Goal: Find contact information

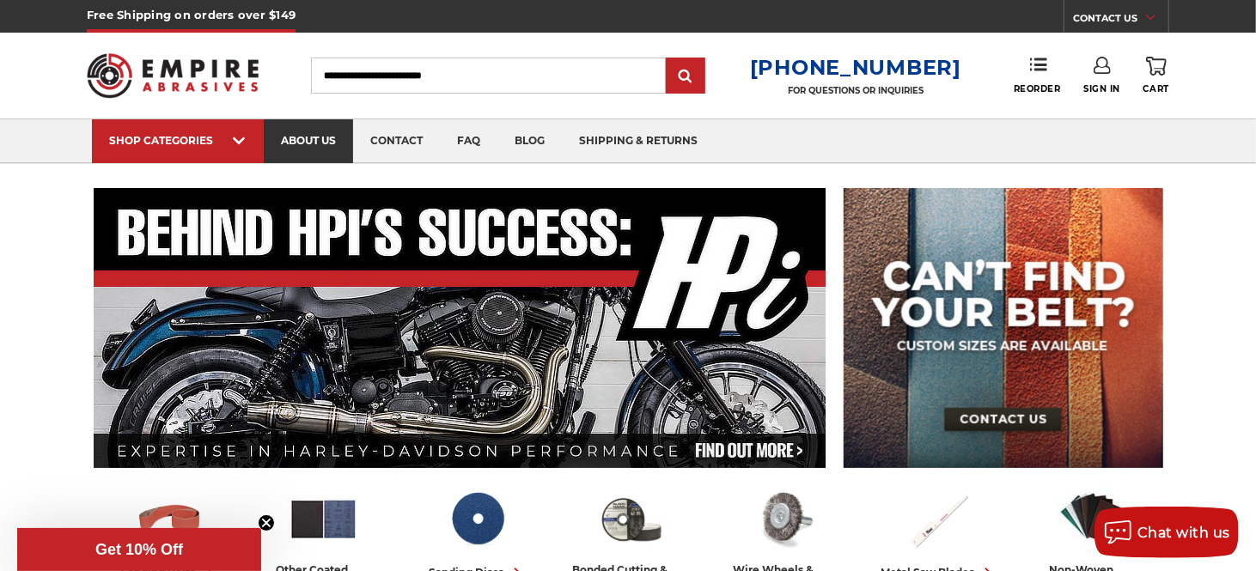
click at [313, 130] on link "about us" at bounding box center [308, 141] width 89 height 44
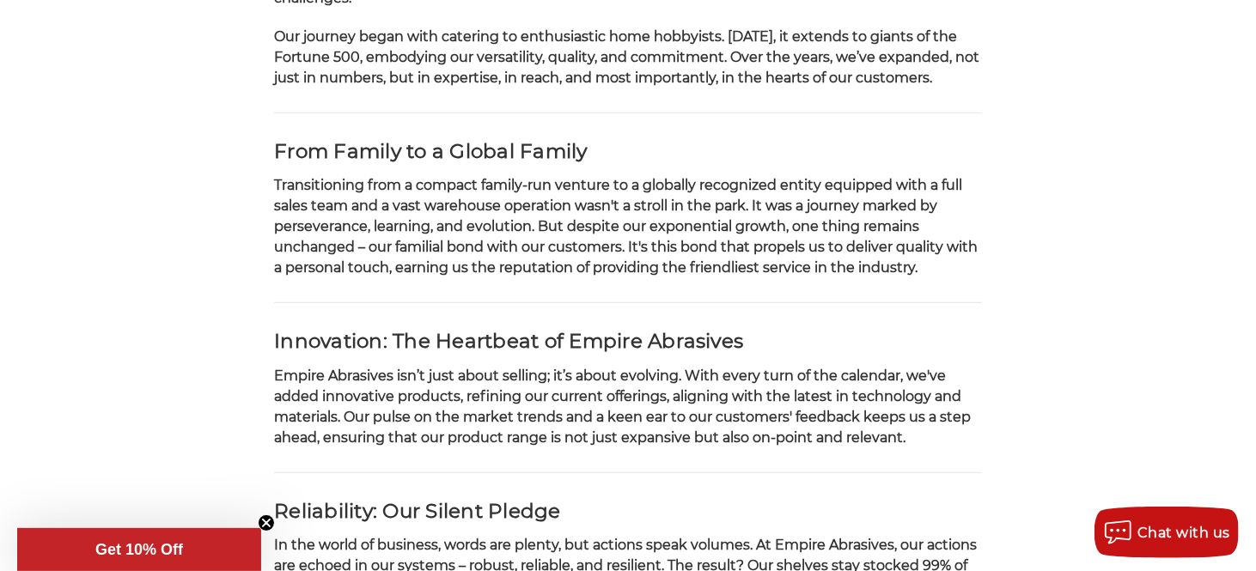
scroll to position [773, 0]
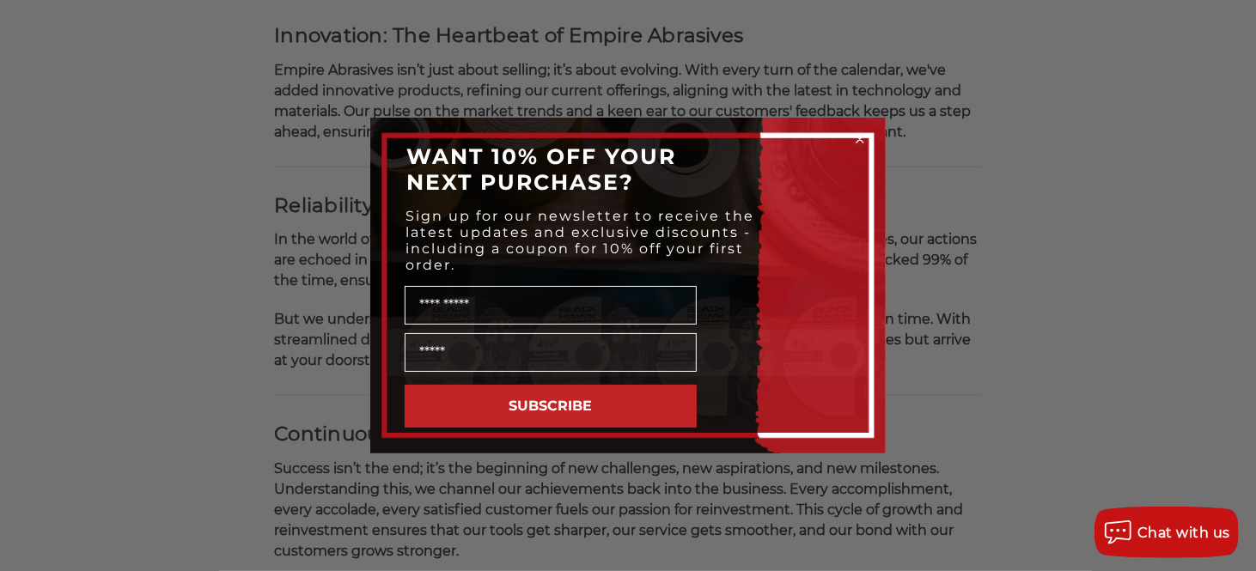
click at [866, 140] on circle "Close dialog" at bounding box center [860, 139] width 16 height 16
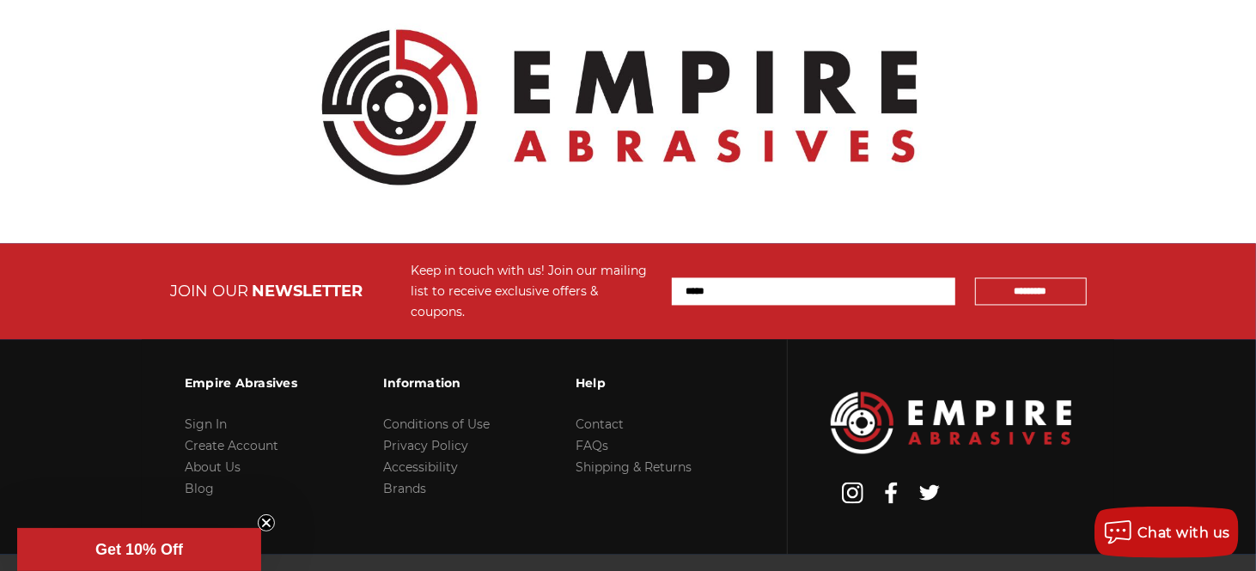
scroll to position [2026, 0]
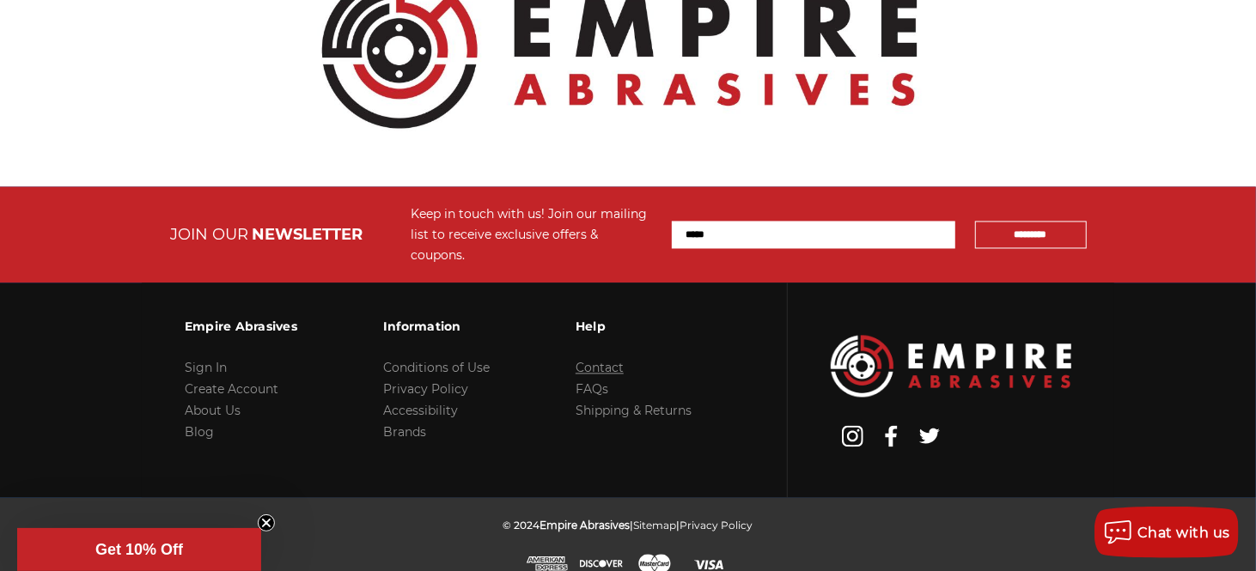
click at [591, 361] on link "Contact" at bounding box center [599, 368] width 48 height 15
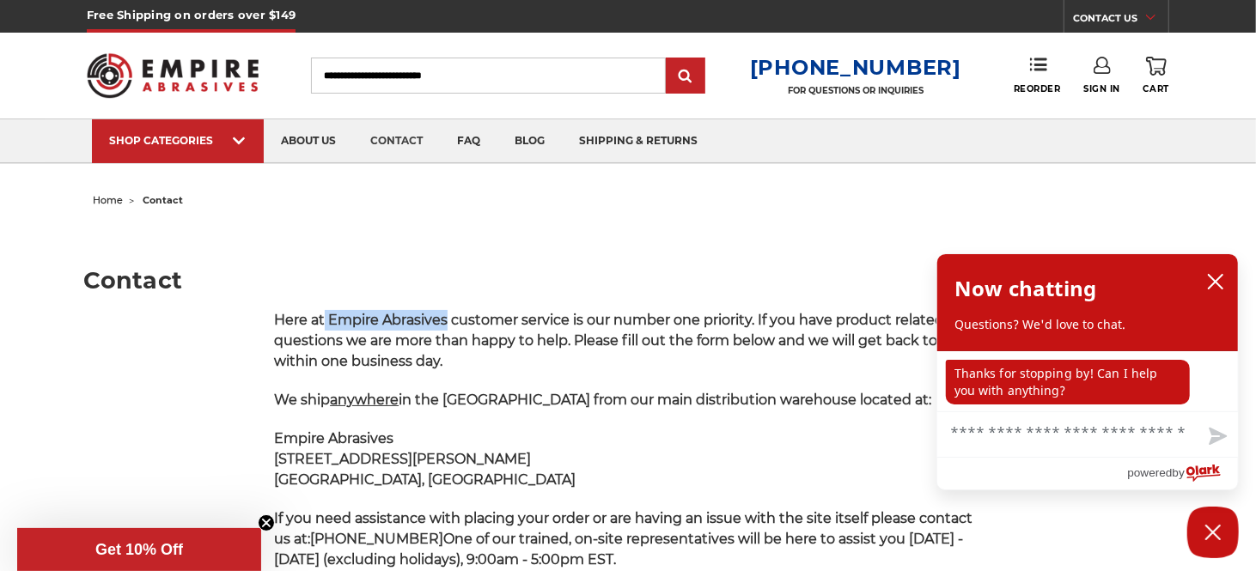
drag, startPoint x: 325, startPoint y: 313, endPoint x: 443, endPoint y: 301, distance: 119.1
copy span "Empire Abrasives"
